Goal: Task Accomplishment & Management: Use online tool/utility

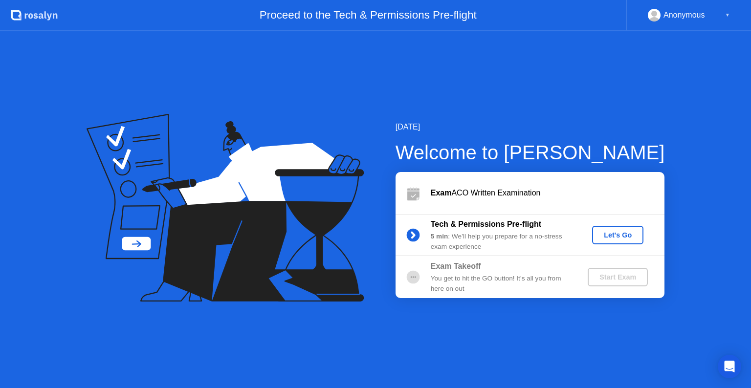
click at [630, 231] on div "Let's Go" at bounding box center [618, 235] width 44 height 8
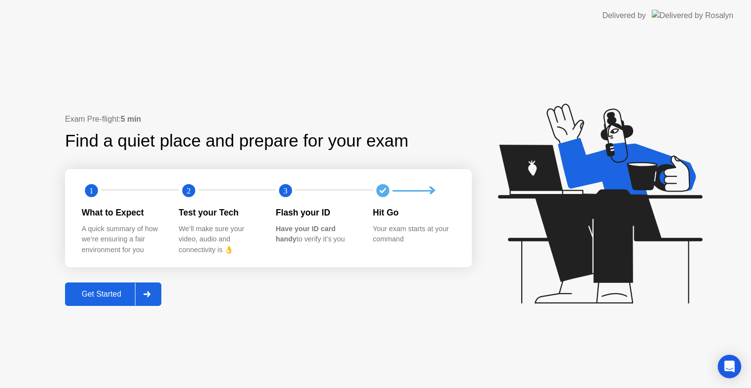
click at [149, 293] on icon at bounding box center [146, 294] width 7 height 6
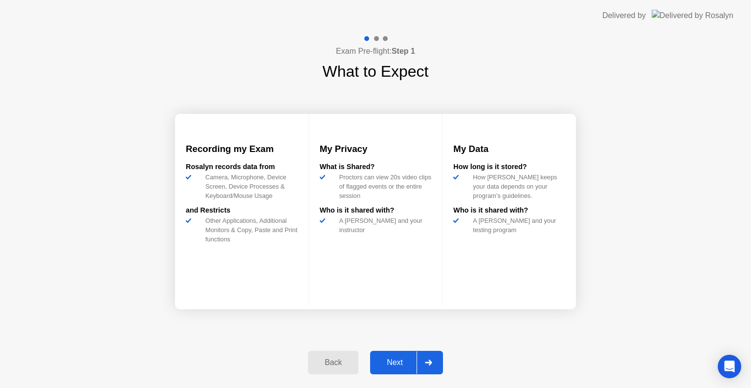
click at [407, 373] on button "Next" at bounding box center [406, 362] width 73 height 23
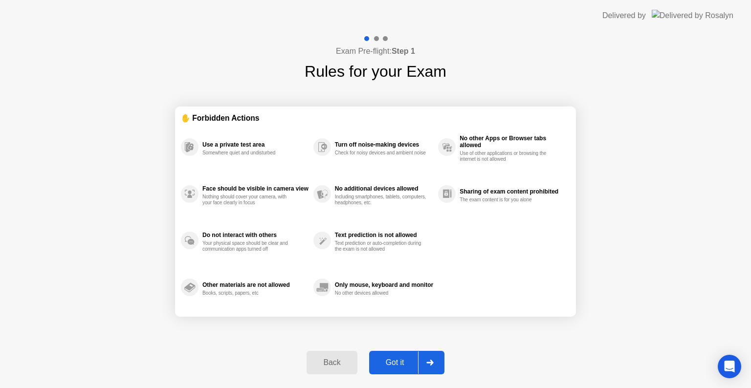
drag, startPoint x: 407, startPoint y: 373, endPoint x: 410, endPoint y: 361, distance: 12.1
click at [410, 361] on button "Got it" at bounding box center [406, 362] width 75 height 23
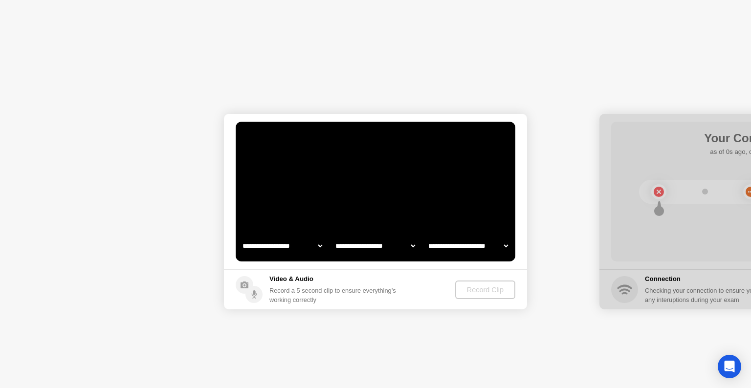
select select "**********"
select select "*******"
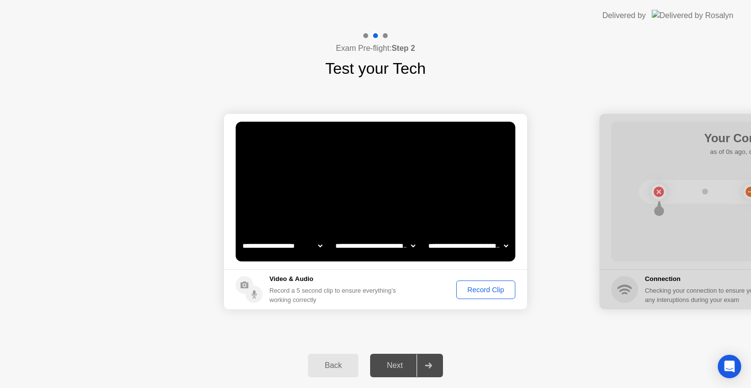
click at [464, 297] on button "Record Clip" at bounding box center [485, 290] width 59 height 19
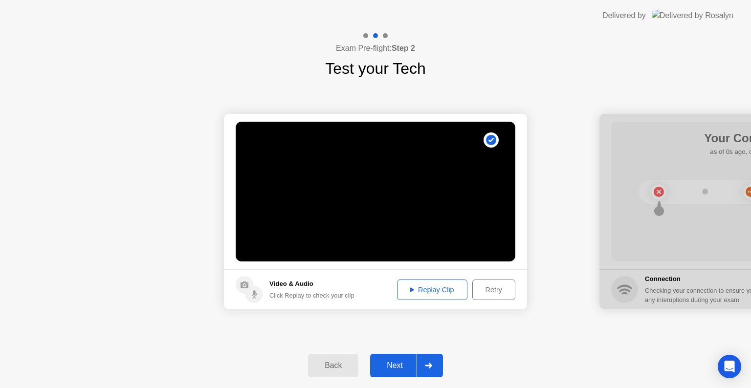
click at [426, 363] on icon at bounding box center [428, 366] width 7 height 6
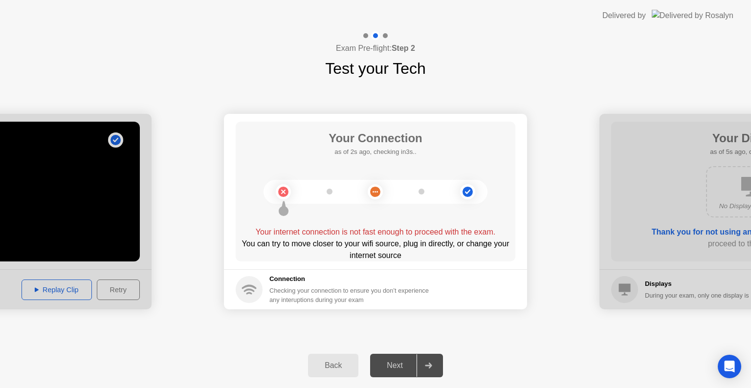
click at [411, 369] on div "Next" at bounding box center [395, 365] width 44 height 9
click at [430, 368] on div at bounding box center [428, 365] width 23 height 22
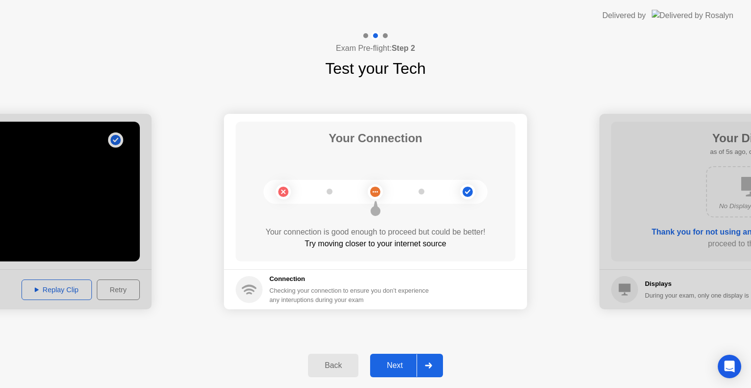
click at [430, 368] on div at bounding box center [428, 365] width 23 height 22
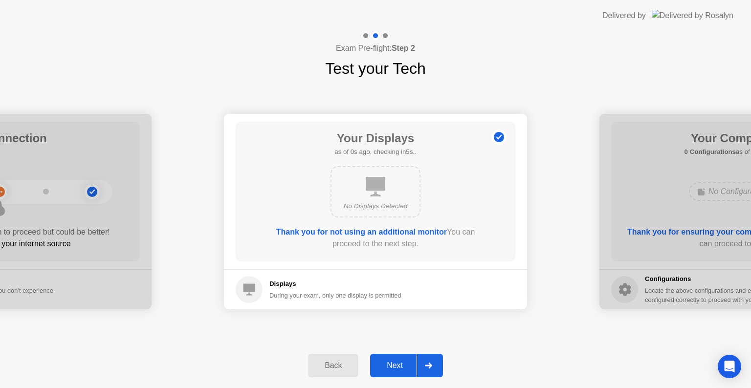
click at [430, 368] on div at bounding box center [428, 365] width 23 height 22
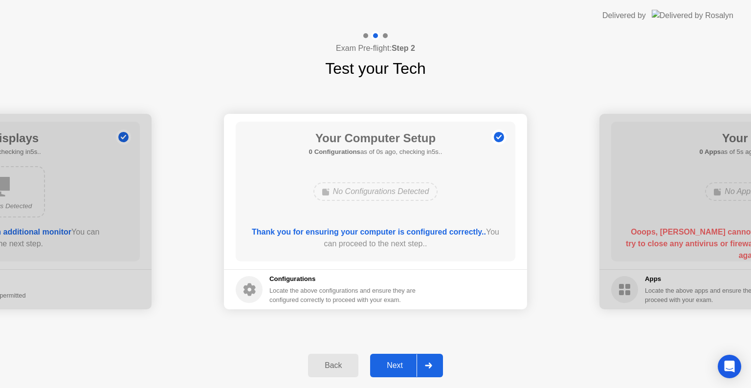
click at [430, 368] on div at bounding box center [428, 365] width 23 height 22
